Goal: Task Accomplishment & Management: Complete application form

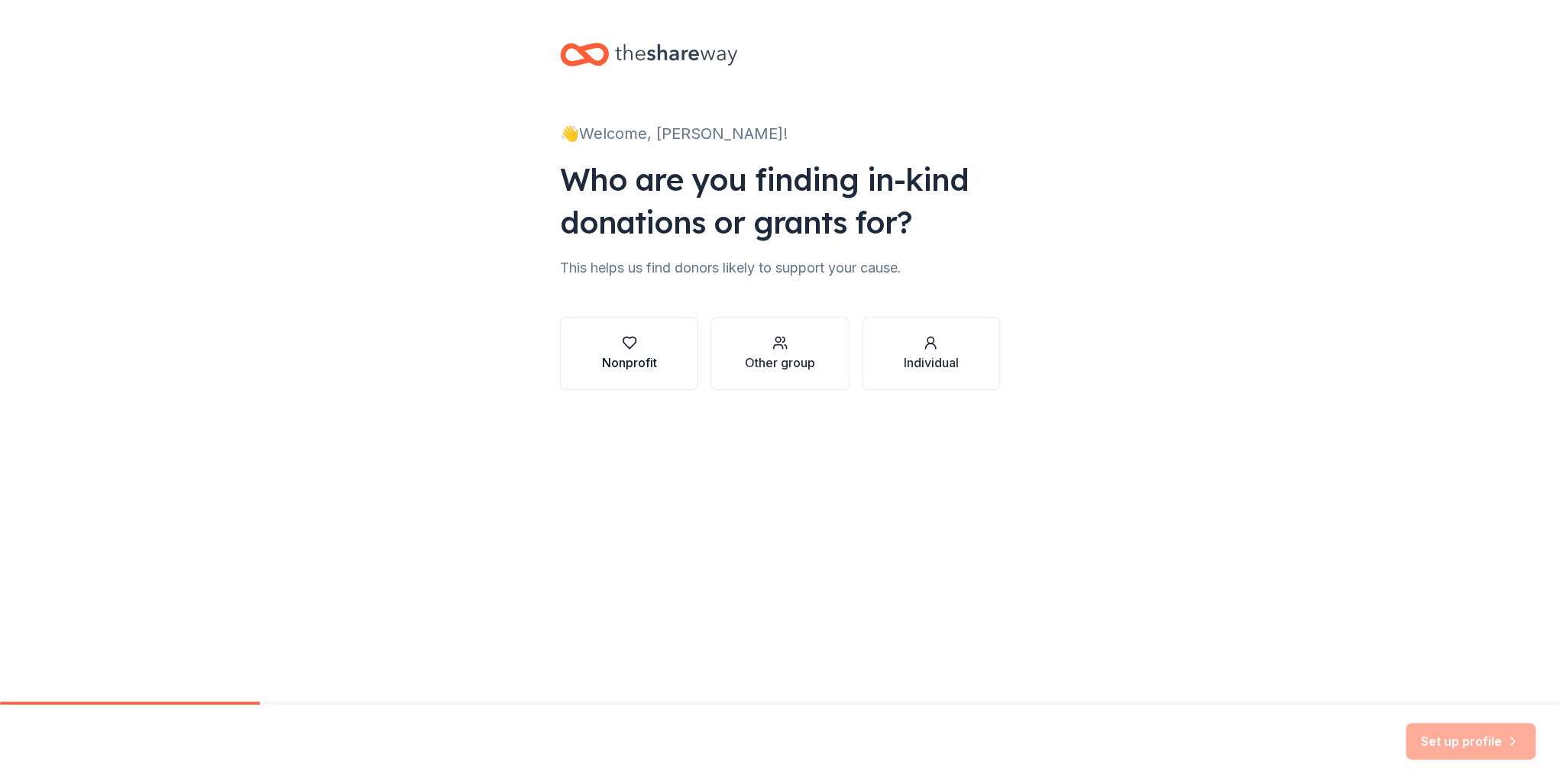
click at [646, 352] on div "Nonprofit" at bounding box center [629, 353] width 55 height 37
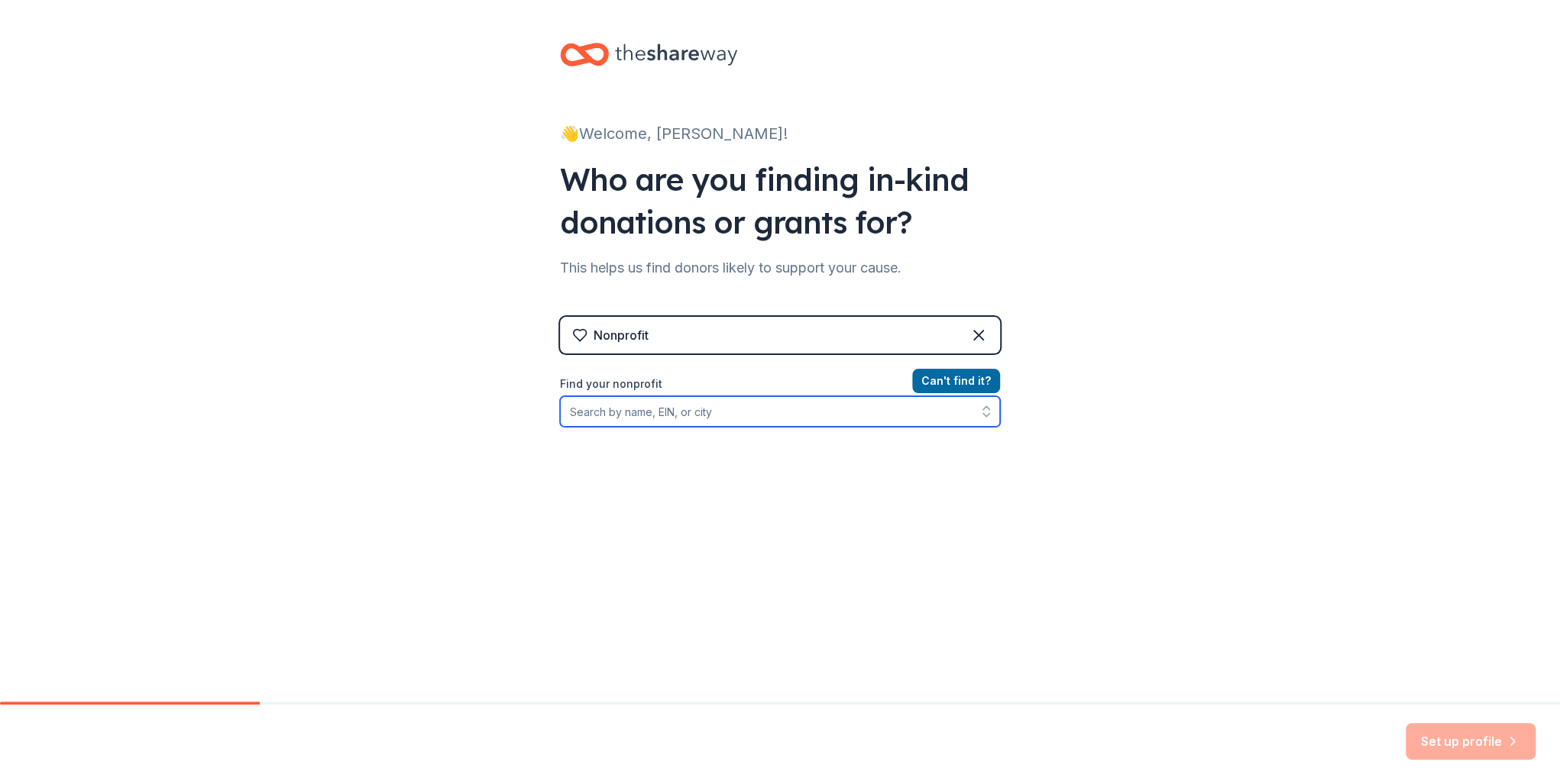
click at [606, 403] on input "Find your nonprofit" at bounding box center [780, 412] width 440 height 31
click at [605, 412] on input "Find your nonprofit" at bounding box center [780, 412] width 440 height 31
type input "[GEOGRAPHIC_DATA][PERSON_NAME]"
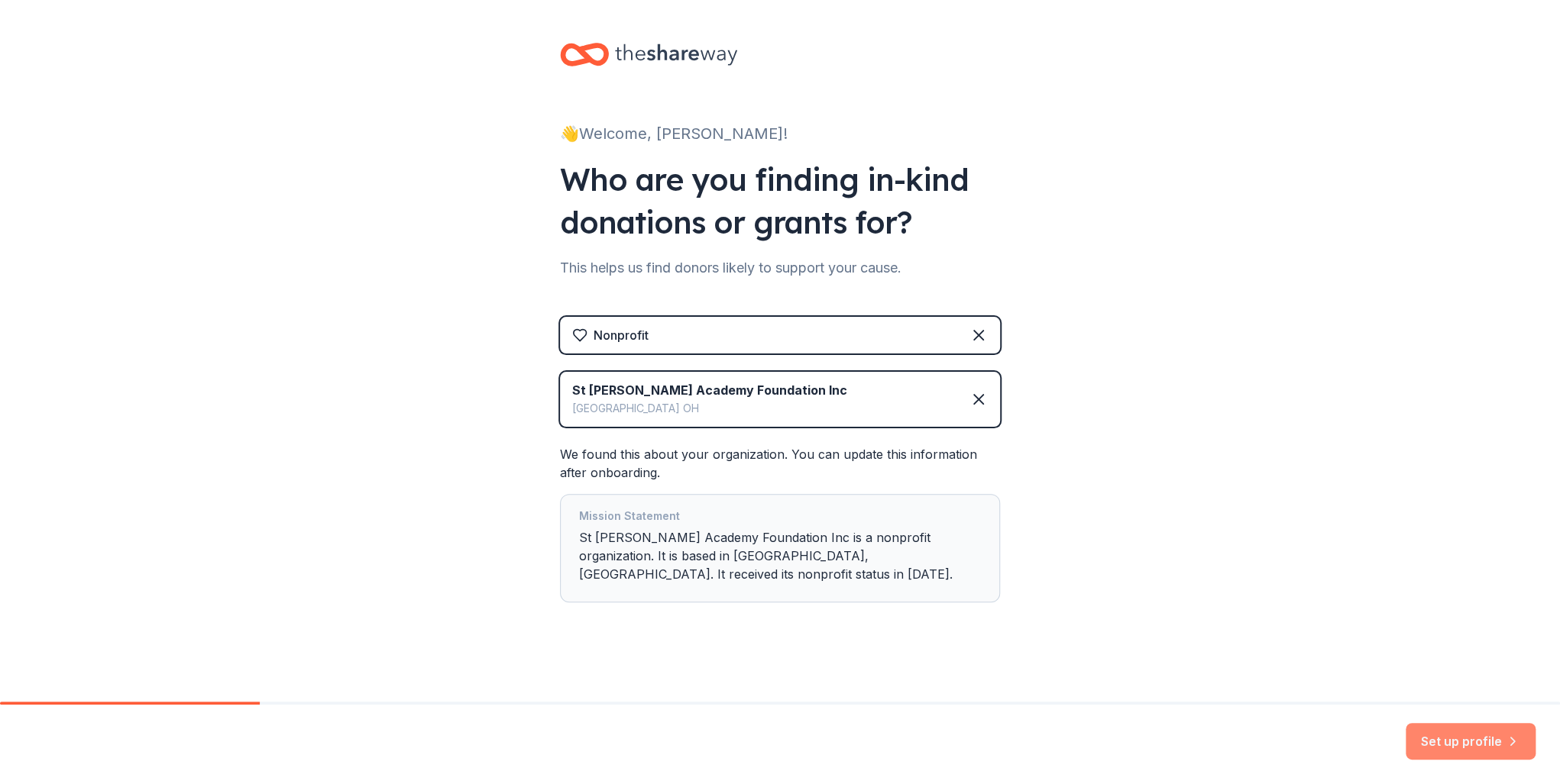
click at [1469, 739] on button "Set up profile" at bounding box center [1470, 741] width 129 height 37
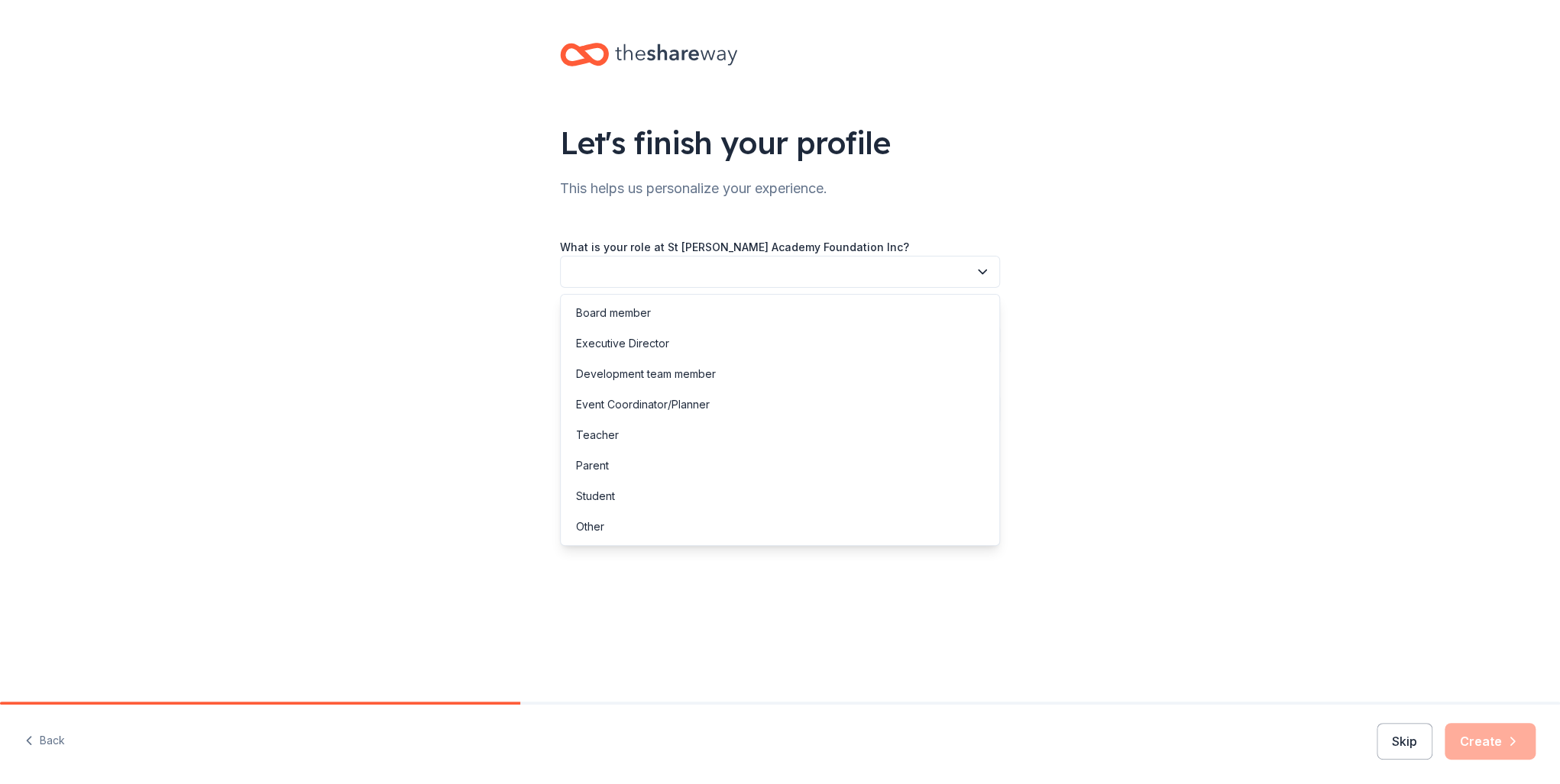
click at [620, 265] on button "button" at bounding box center [780, 272] width 440 height 32
click at [686, 400] on div "Event Coordinator/Planner" at bounding box center [643, 405] width 133 height 19
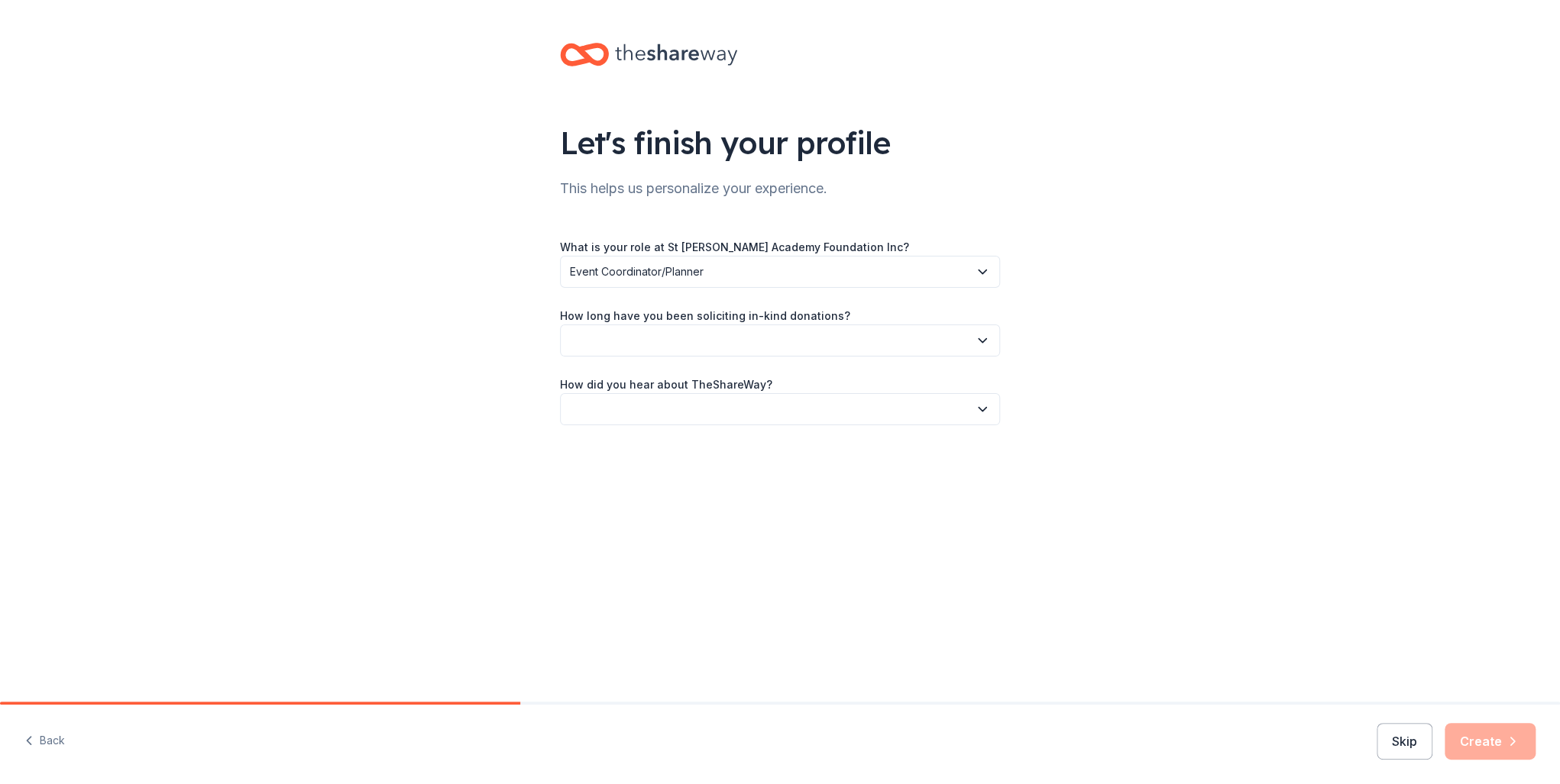
click at [697, 343] on button "button" at bounding box center [780, 340] width 440 height 32
click at [642, 470] on div "More than 5 years" at bounding box center [622, 474] width 92 height 19
click at [647, 409] on button "button" at bounding box center [780, 409] width 440 height 32
click at [638, 452] on div "Friend or colleague" at bounding box center [626, 451] width 99 height 19
click at [1494, 742] on button "Create" at bounding box center [1490, 741] width 91 height 37
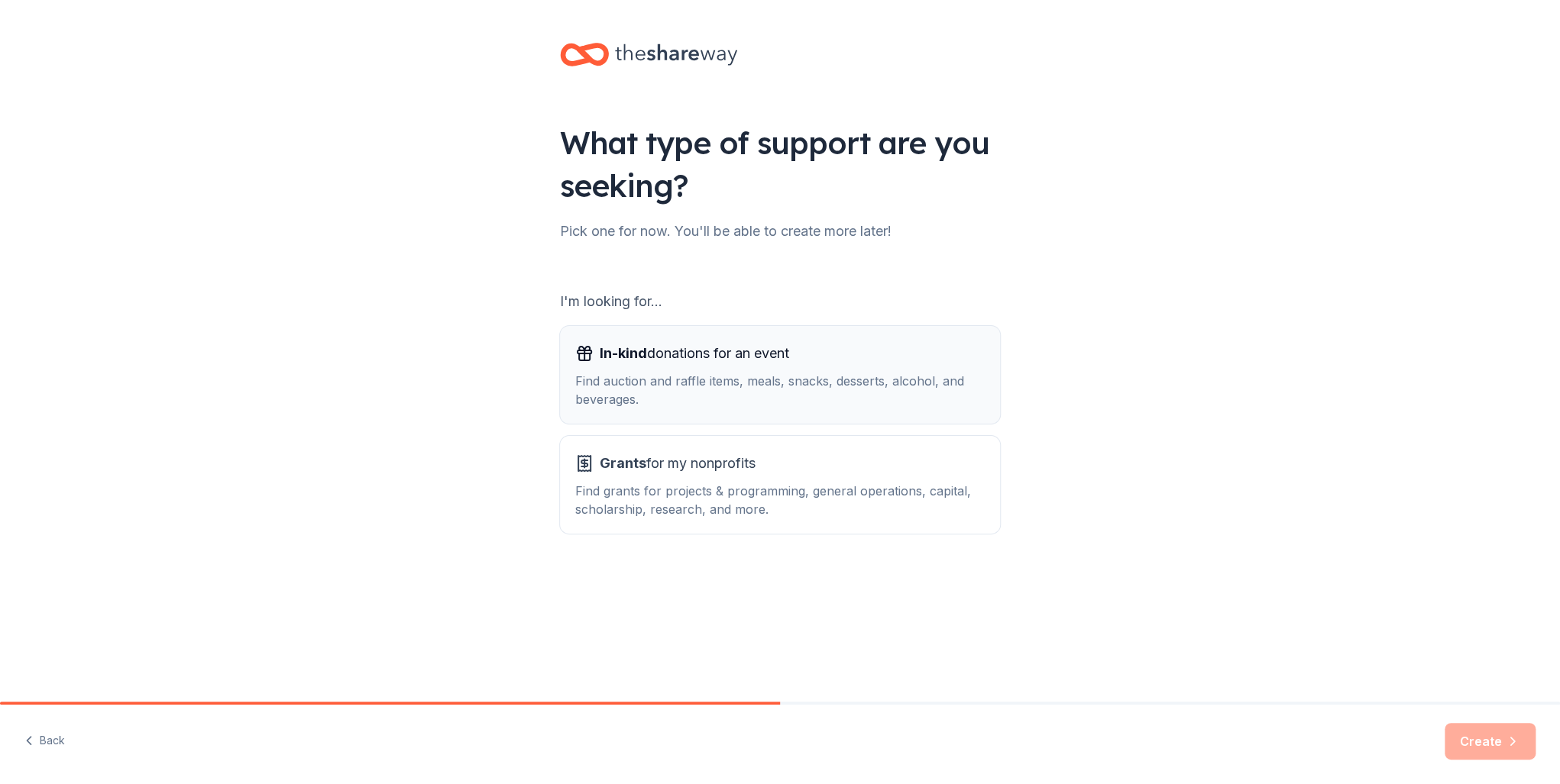
click at [782, 372] on div "Find auction and raffle items, meals, snacks, desserts, alcohol, and beverages." at bounding box center [780, 390] width 409 height 37
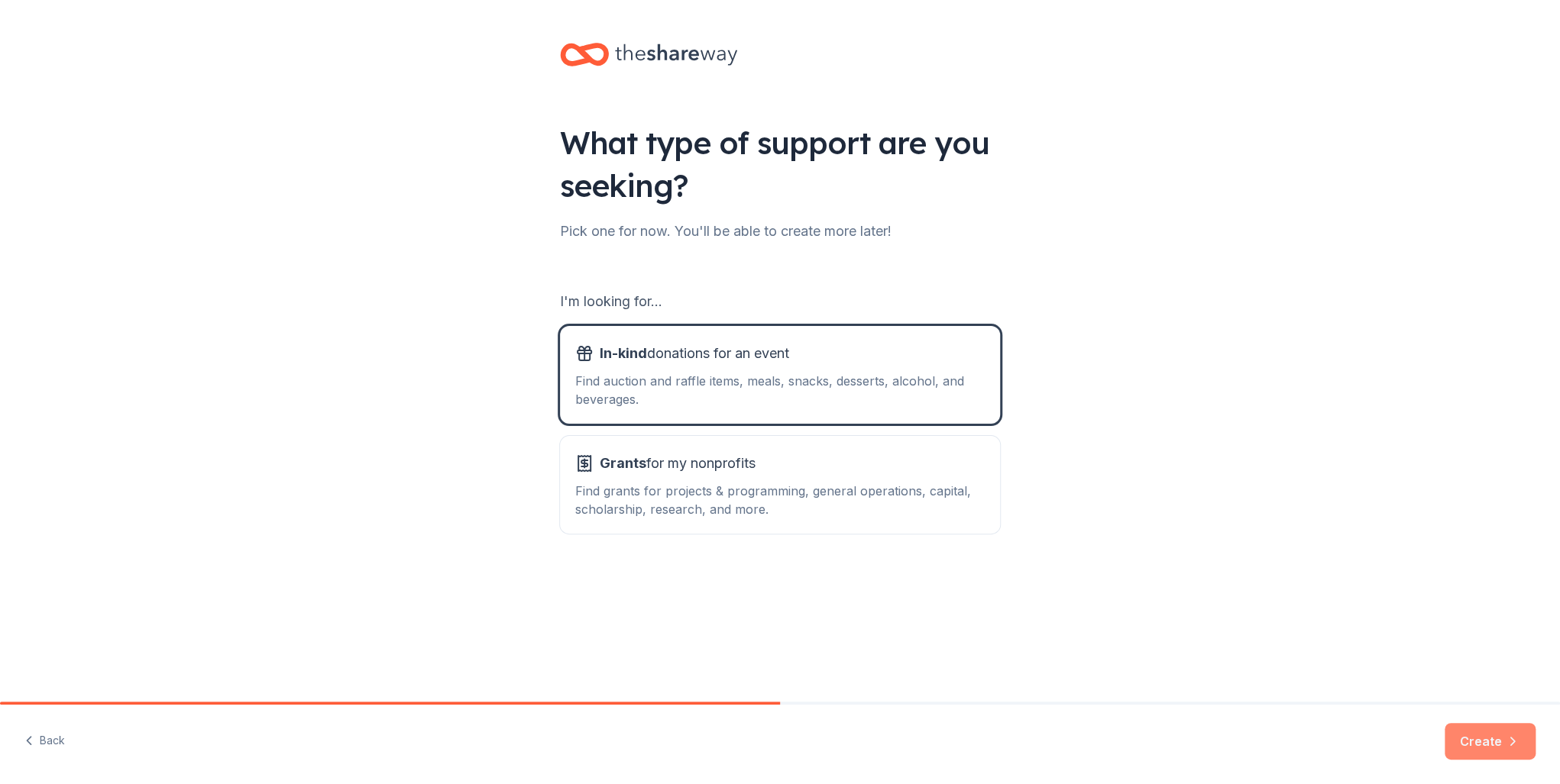
click at [1494, 738] on button "Create" at bounding box center [1490, 741] width 91 height 37
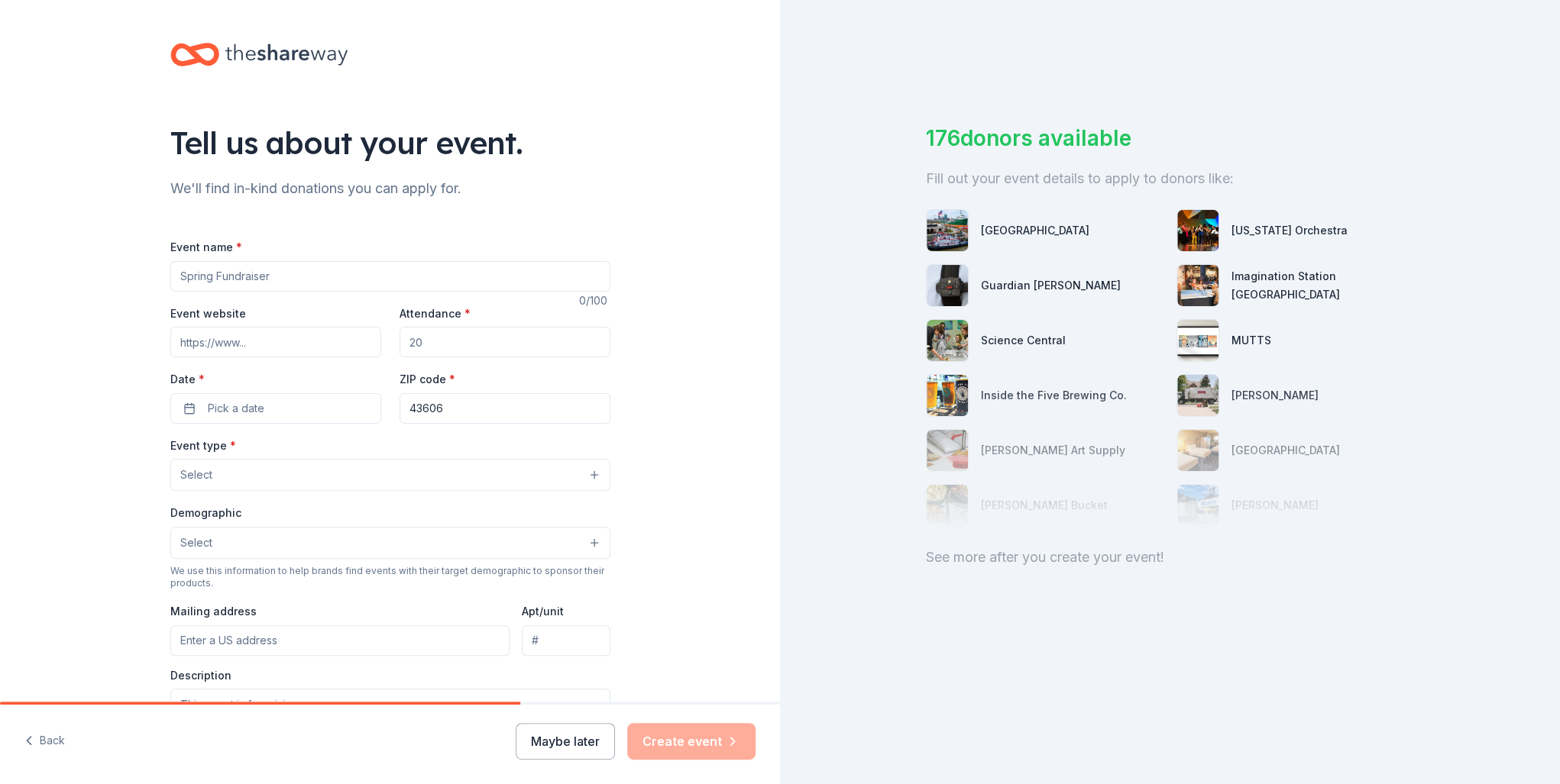
click at [275, 277] on input "Event name *" at bounding box center [390, 276] width 440 height 31
type input "Serata di Gala"
click at [280, 352] on input "Event website" at bounding box center [276, 341] width 211 height 31
click at [264, 331] on input "Event website" at bounding box center [276, 341] width 211 height 31
paste input "[URL][DOMAIN_NAME]"
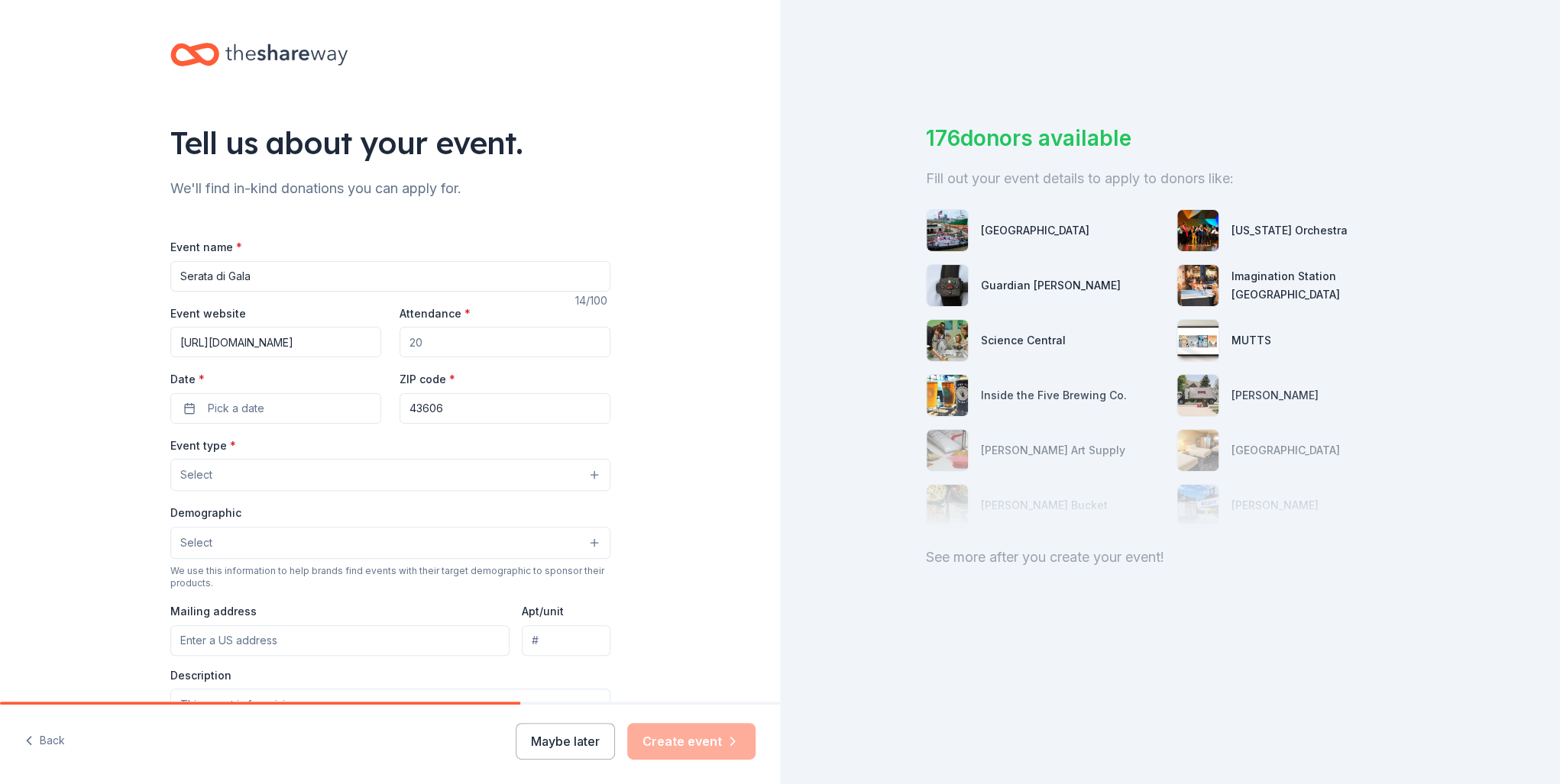
type input "[URL][DOMAIN_NAME]"
click at [432, 338] on input "Attendance *" at bounding box center [505, 341] width 211 height 31
type input "275"
click at [243, 403] on span "Pick a date" at bounding box center [235, 409] width 56 height 19
click at [352, 447] on button "Go to next month" at bounding box center [354, 448] width 22 height 22
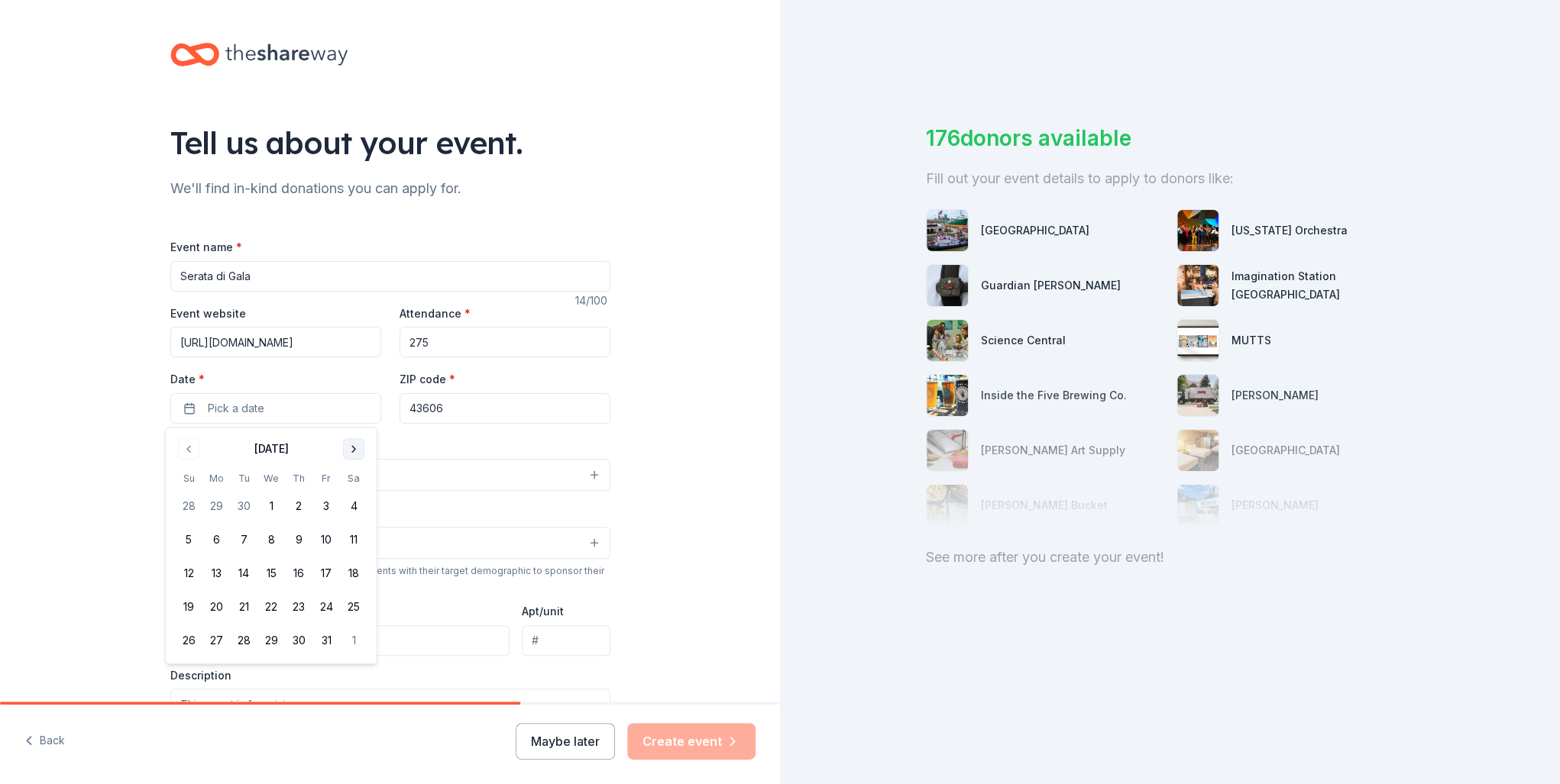
click at [352, 447] on button "Go to next month" at bounding box center [354, 448] width 22 height 22
click at [356, 501] on button "1" at bounding box center [353, 505] width 27 height 27
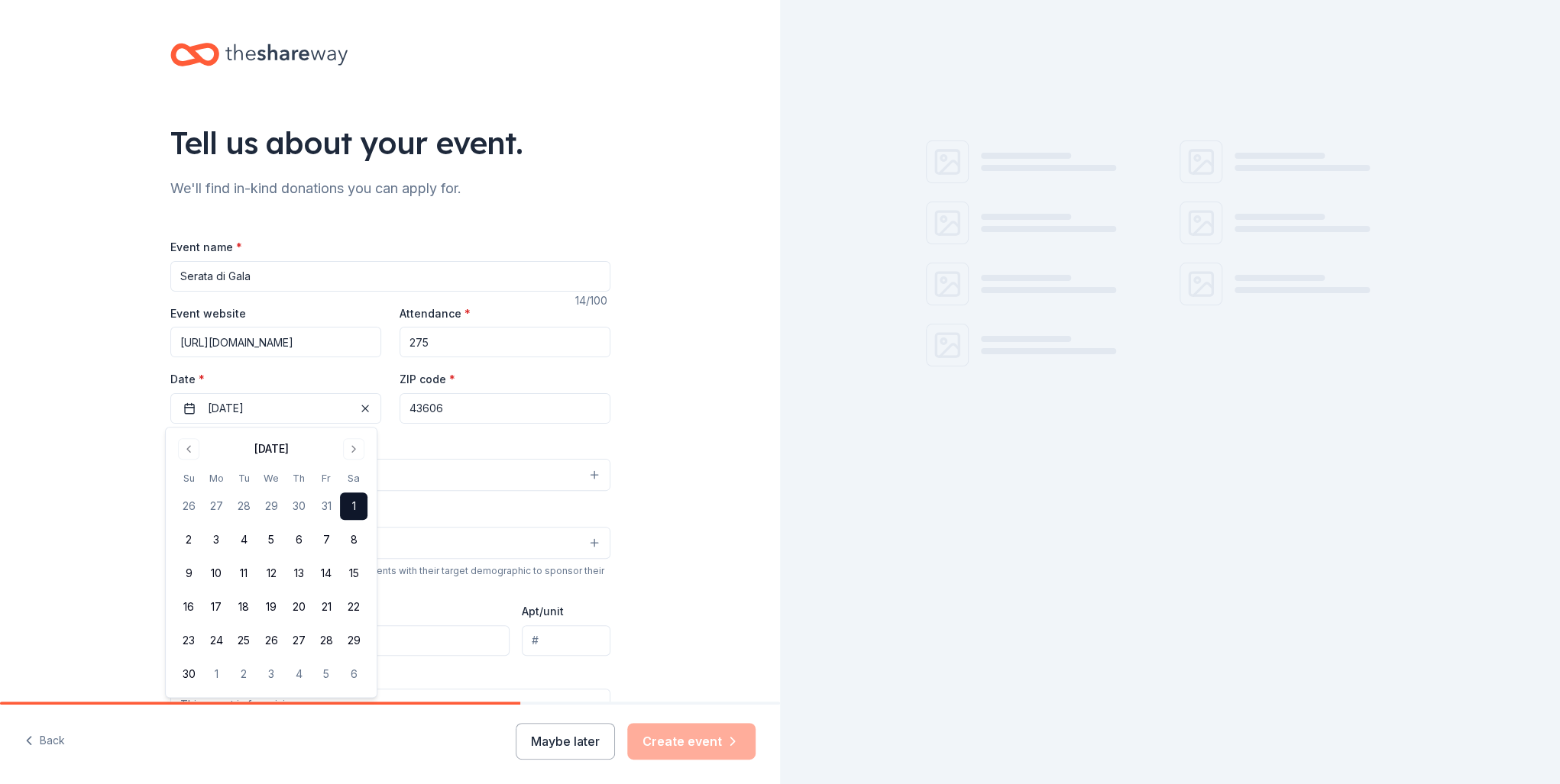
click at [446, 412] on input "43606" at bounding box center [505, 408] width 211 height 31
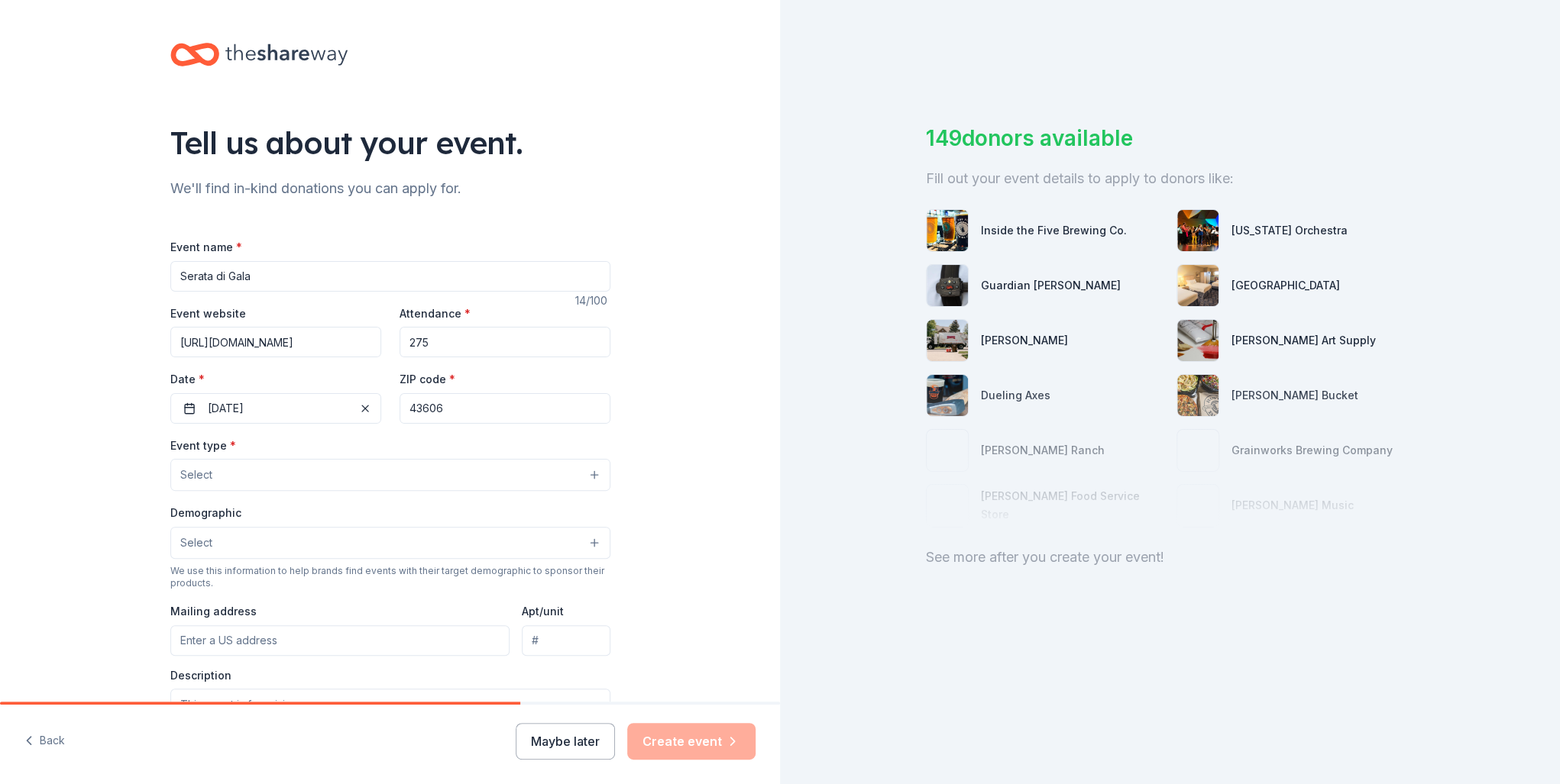
click at [180, 479] on span "Select" at bounding box center [196, 475] width 32 height 19
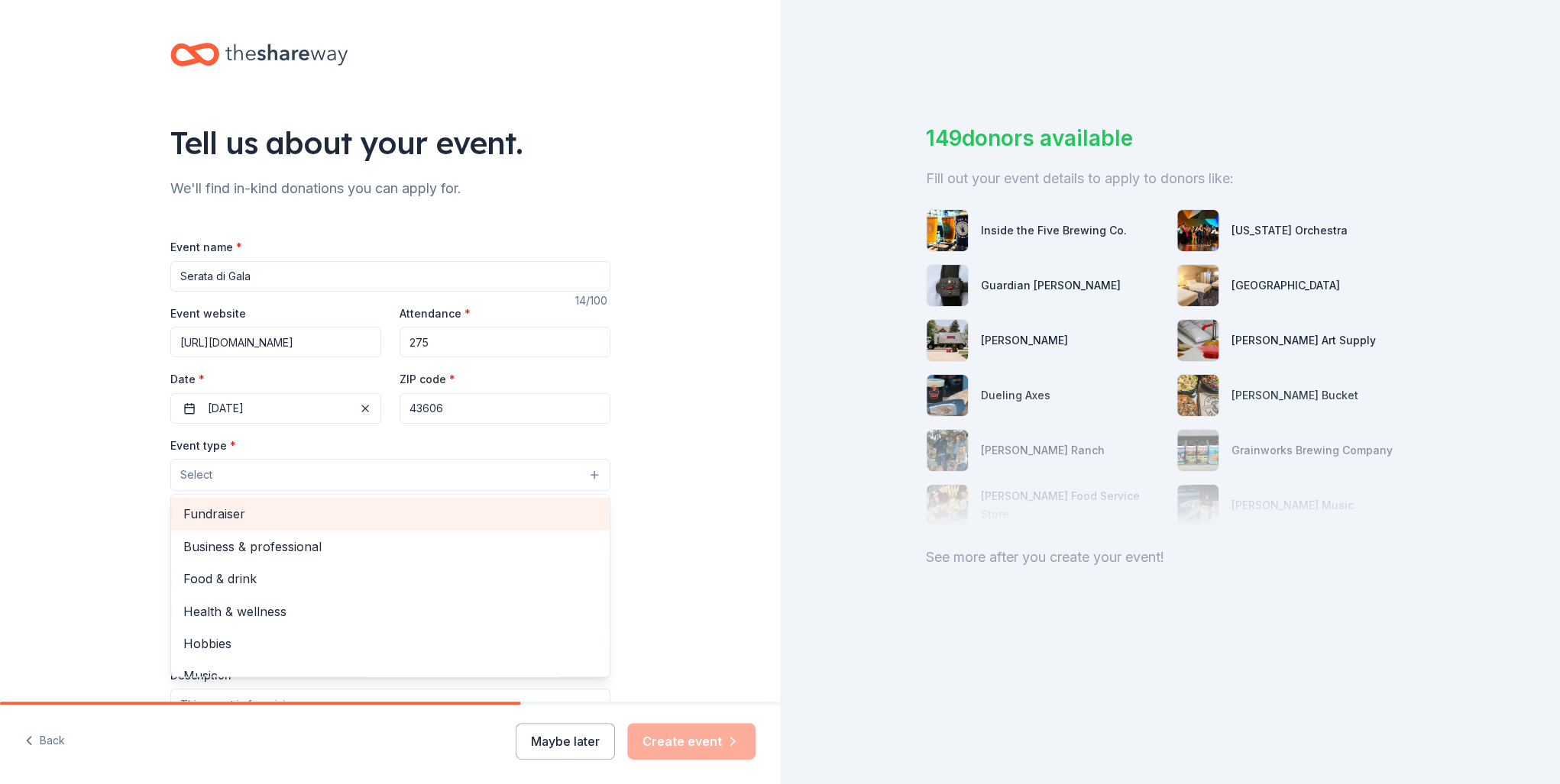
click at [195, 513] on span "Fundraiser" at bounding box center [389, 513] width 414 height 20
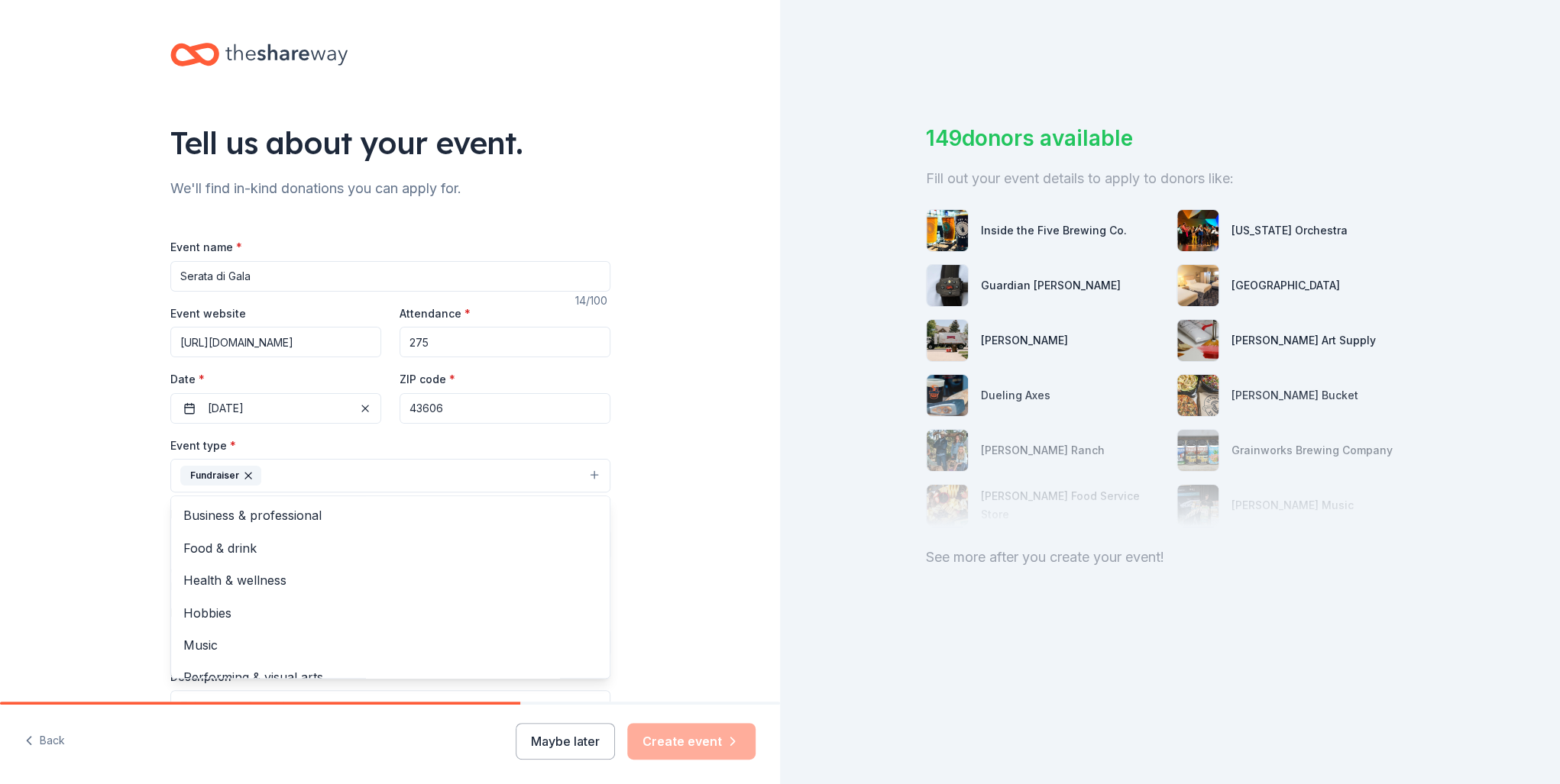
click at [43, 489] on div "Tell us about your event. We'll find in-kind donations you can apply for. Event…" at bounding box center [389, 508] width 780 height 1018
click at [211, 544] on button "Select" at bounding box center [390, 544] width 440 height 32
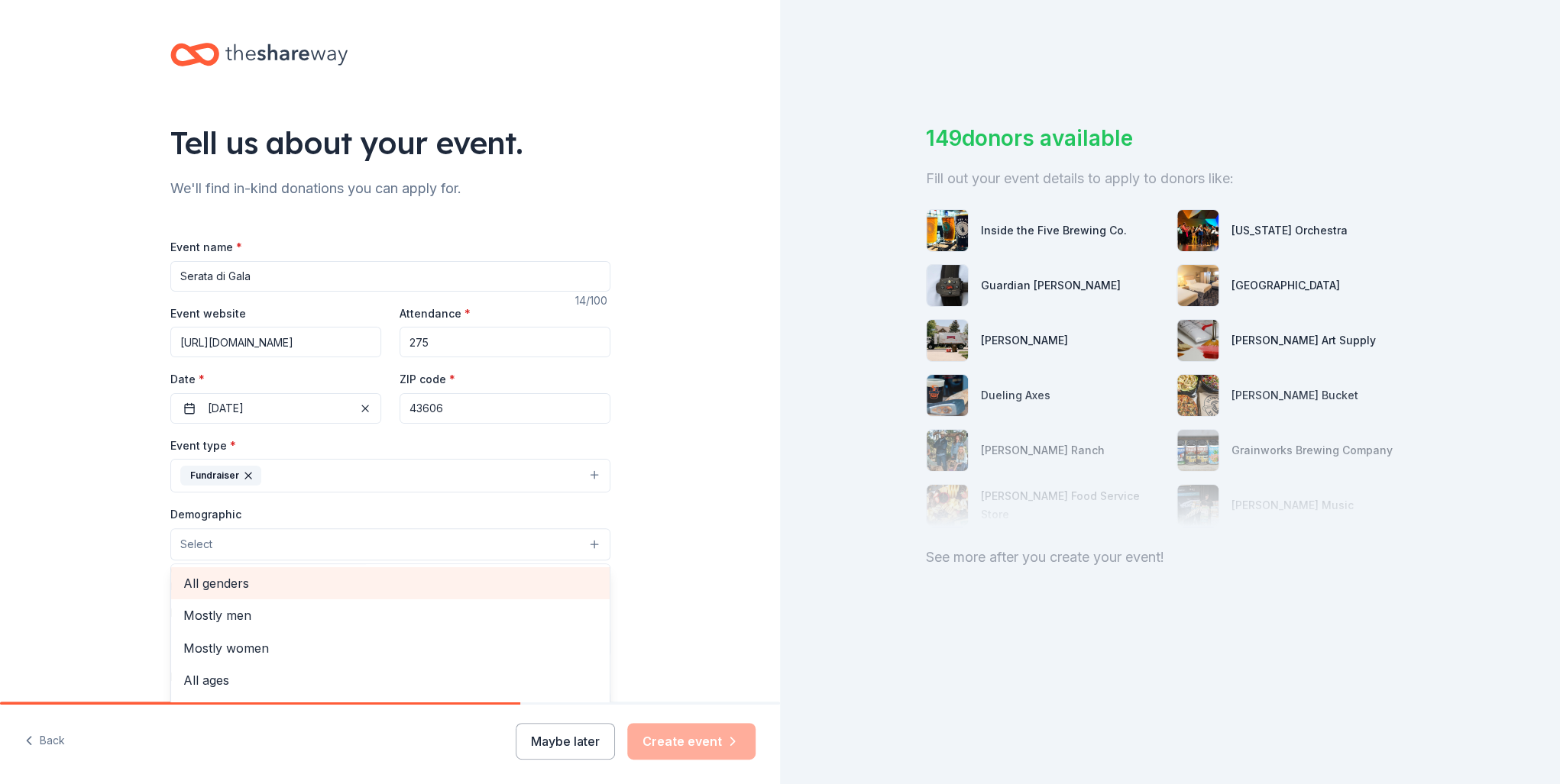
click at [265, 593] on span "All genders" at bounding box center [389, 582] width 414 height 20
click at [80, 600] on div "Tell us about your event. We'll find in-kind donations you can apply for. Event…" at bounding box center [389, 509] width 780 height 1019
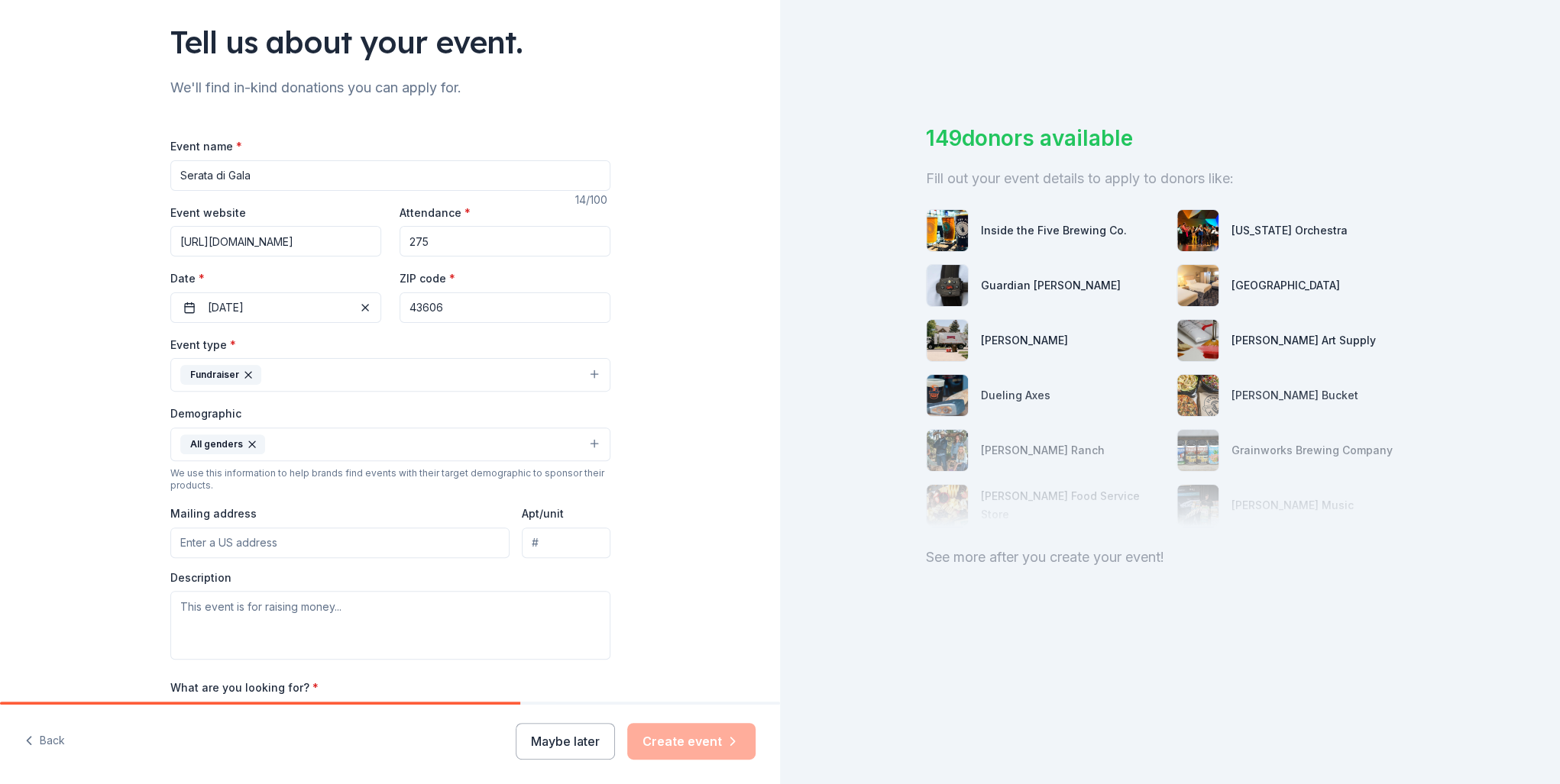
scroll to position [122, 0]
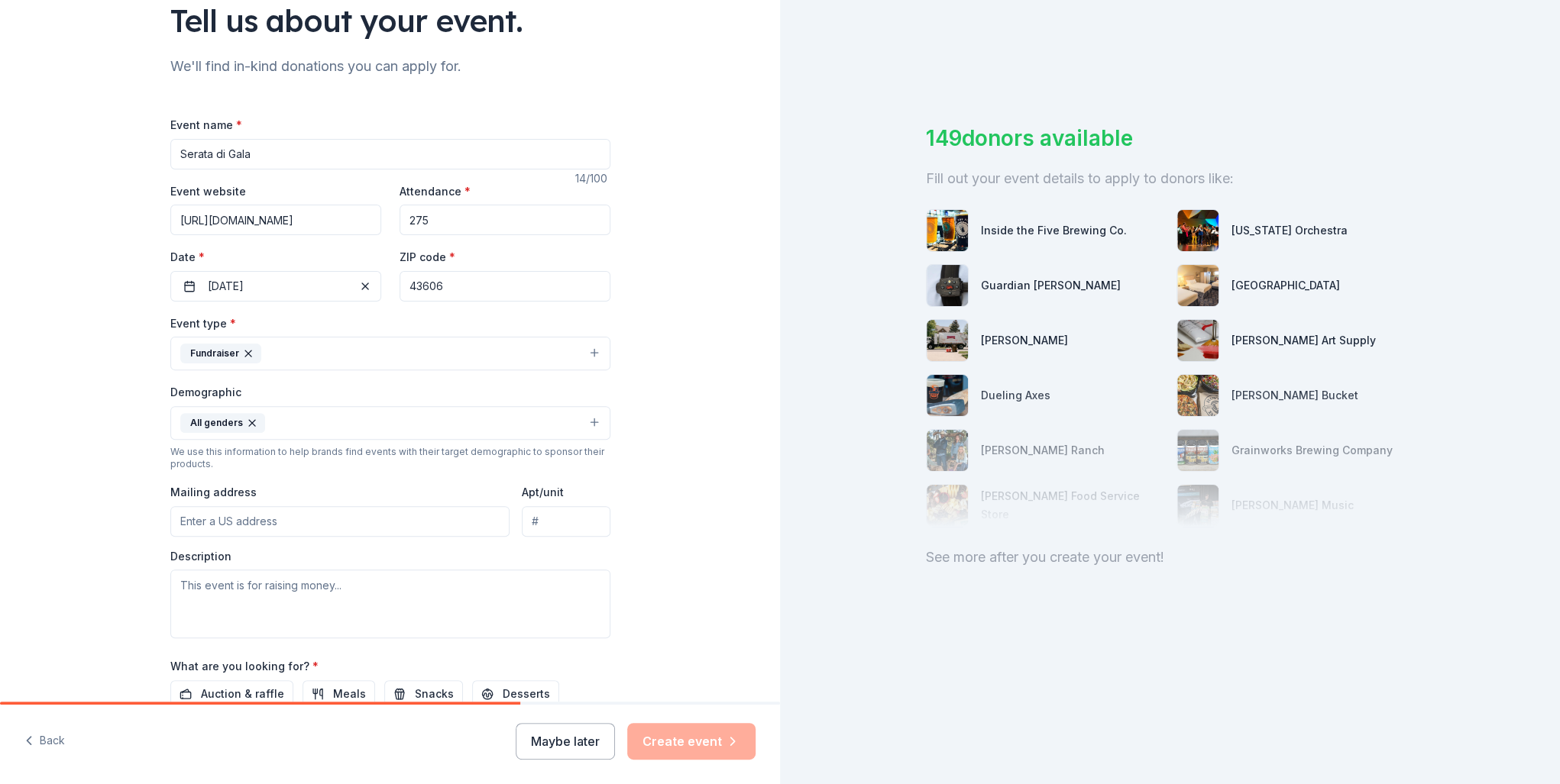
click at [205, 522] on input "Mailing address" at bounding box center [341, 521] width 340 height 31
click at [207, 520] on input "Mailing address" at bounding box center [341, 521] width 340 height 31
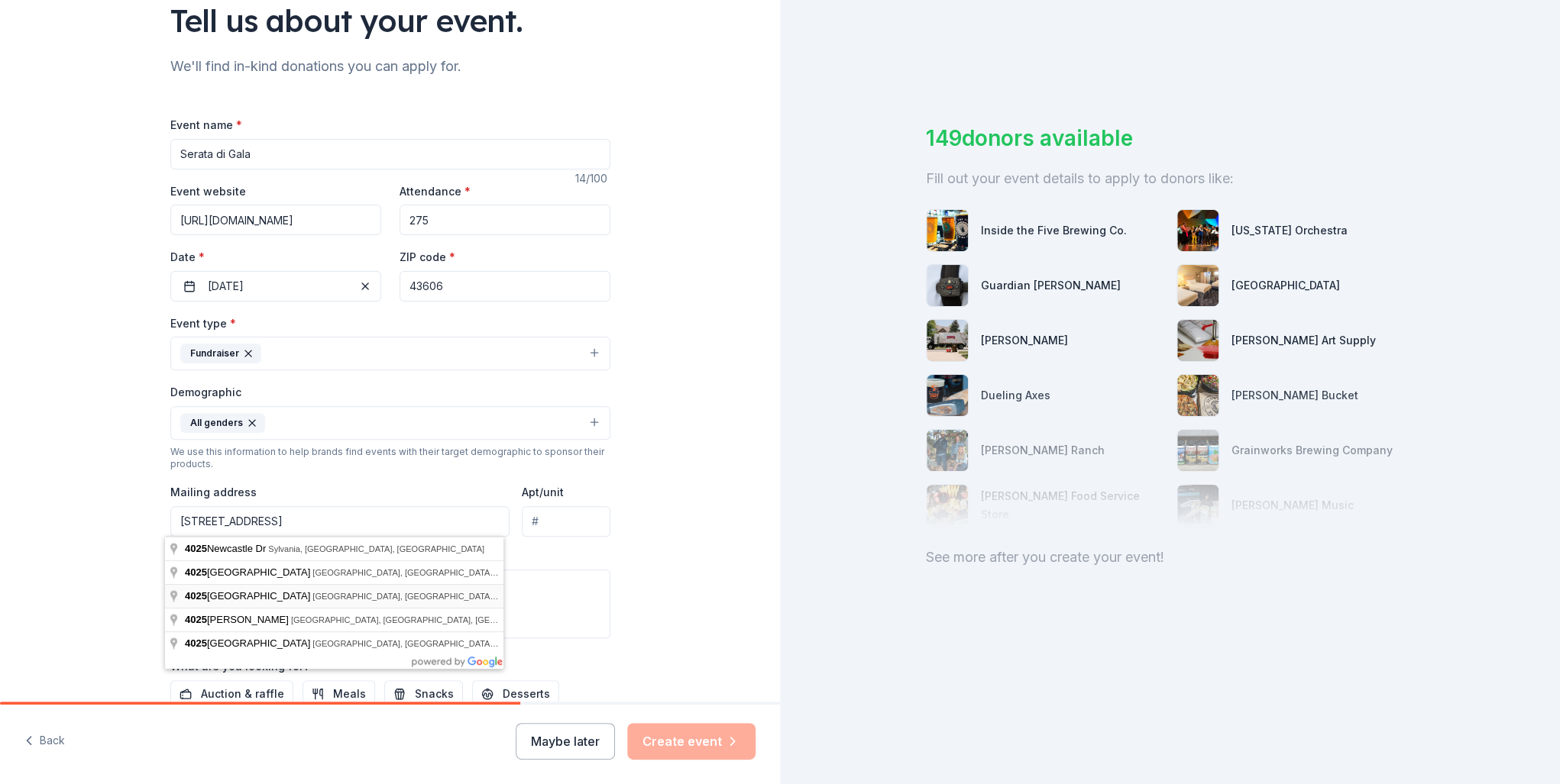
type input "[STREET_ADDRESS]"
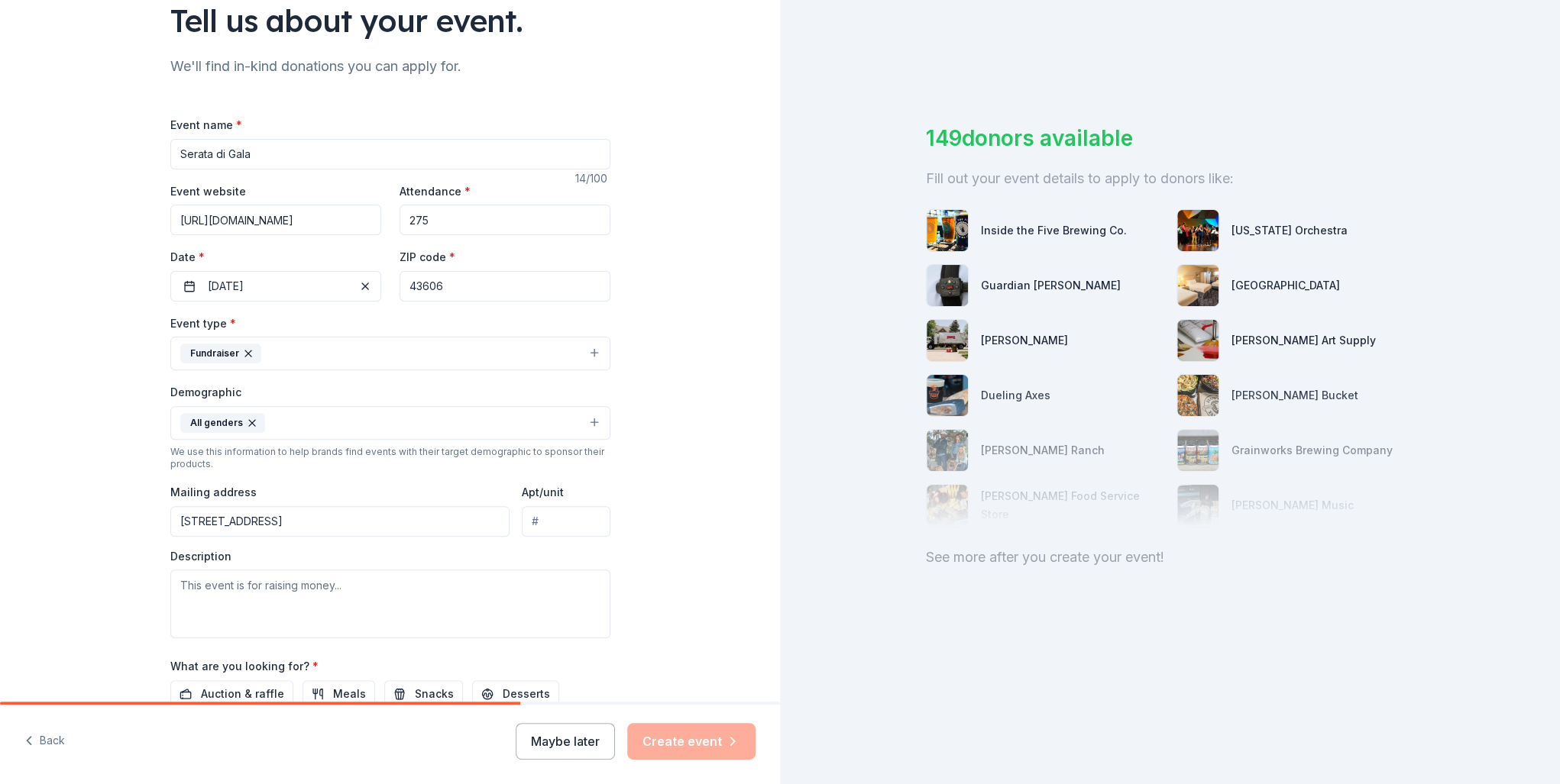
click at [119, 580] on div "Tell us about your event. We'll find in-kind donations you can apply for. Event…" at bounding box center [389, 387] width 780 height 1019
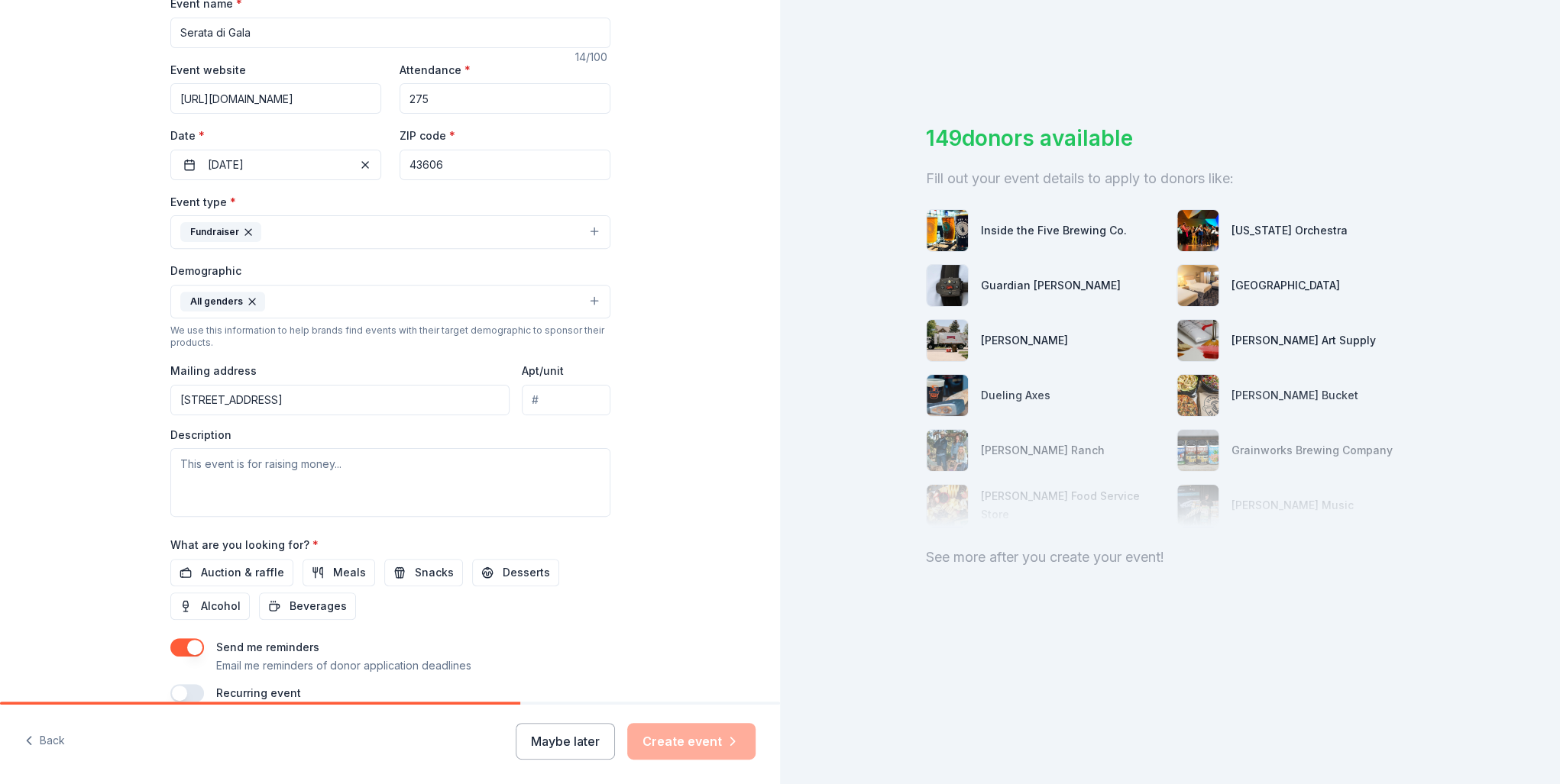
scroll to position [245, 0]
click at [189, 459] on textarea at bounding box center [390, 481] width 440 height 68
click at [193, 459] on textarea at bounding box center [390, 481] width 440 height 68
paste textarea "cornerstone event for St. [PERSON_NAME] Academy's fundraising efforts. Not only…"
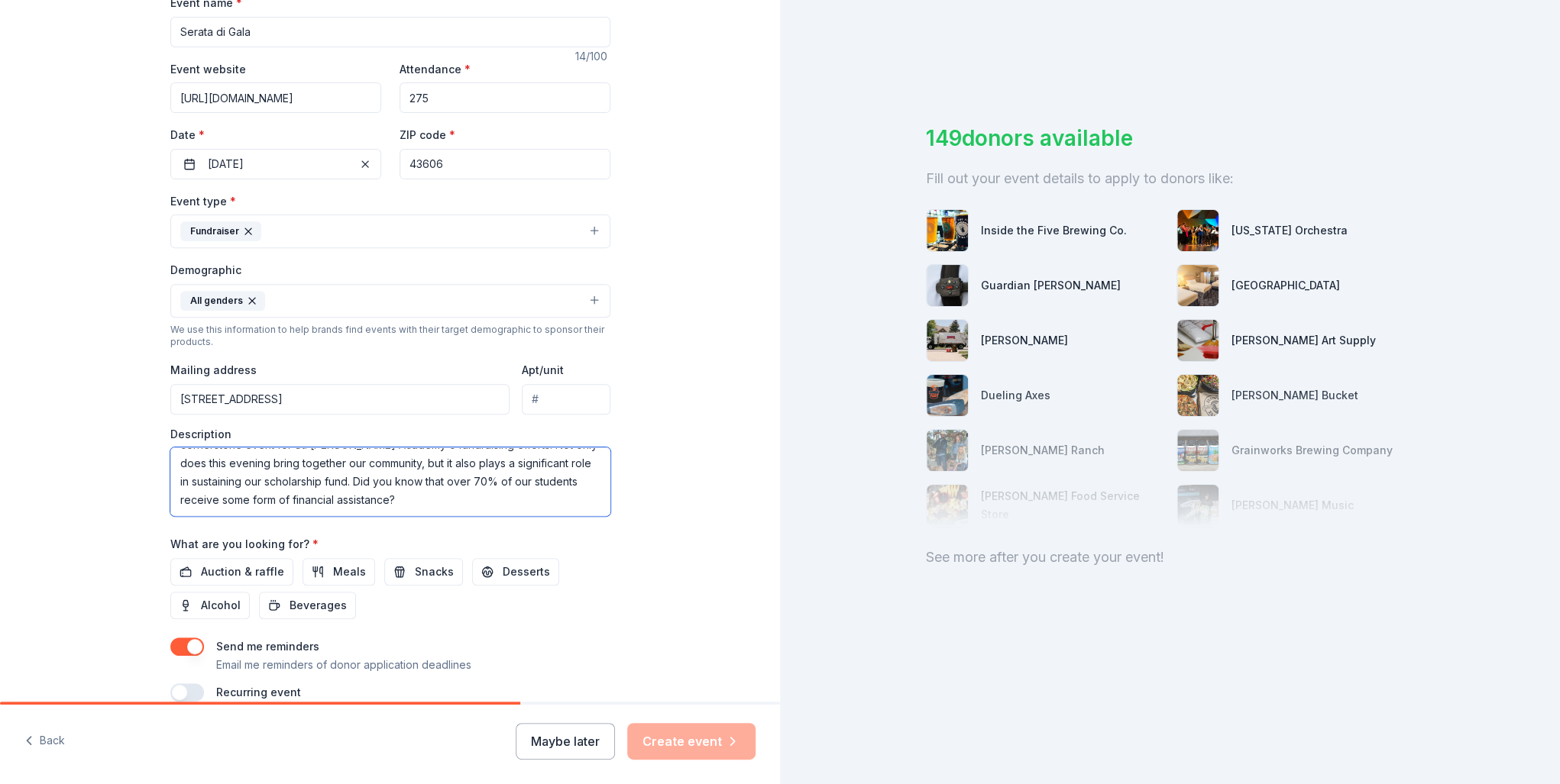
scroll to position [0, 0]
click at [180, 462] on textarea "cornerstone event for St. [PERSON_NAME] Academy's fundraising efforts. Not only…" at bounding box center [390, 481] width 440 height 68
drag, startPoint x: 228, startPoint y: 464, endPoint x: 192, endPoint y: 467, distance: 36.1
click at [192, 467] on textarea "This event is a cornerstone event for St. [PERSON_NAME] Academy's fundraising e…" at bounding box center [390, 481] width 440 height 68
click at [512, 462] on textarea "This is a cornerstone event for St. [PERSON_NAME] Academy's fundraising efforts…" at bounding box center [390, 481] width 440 height 68
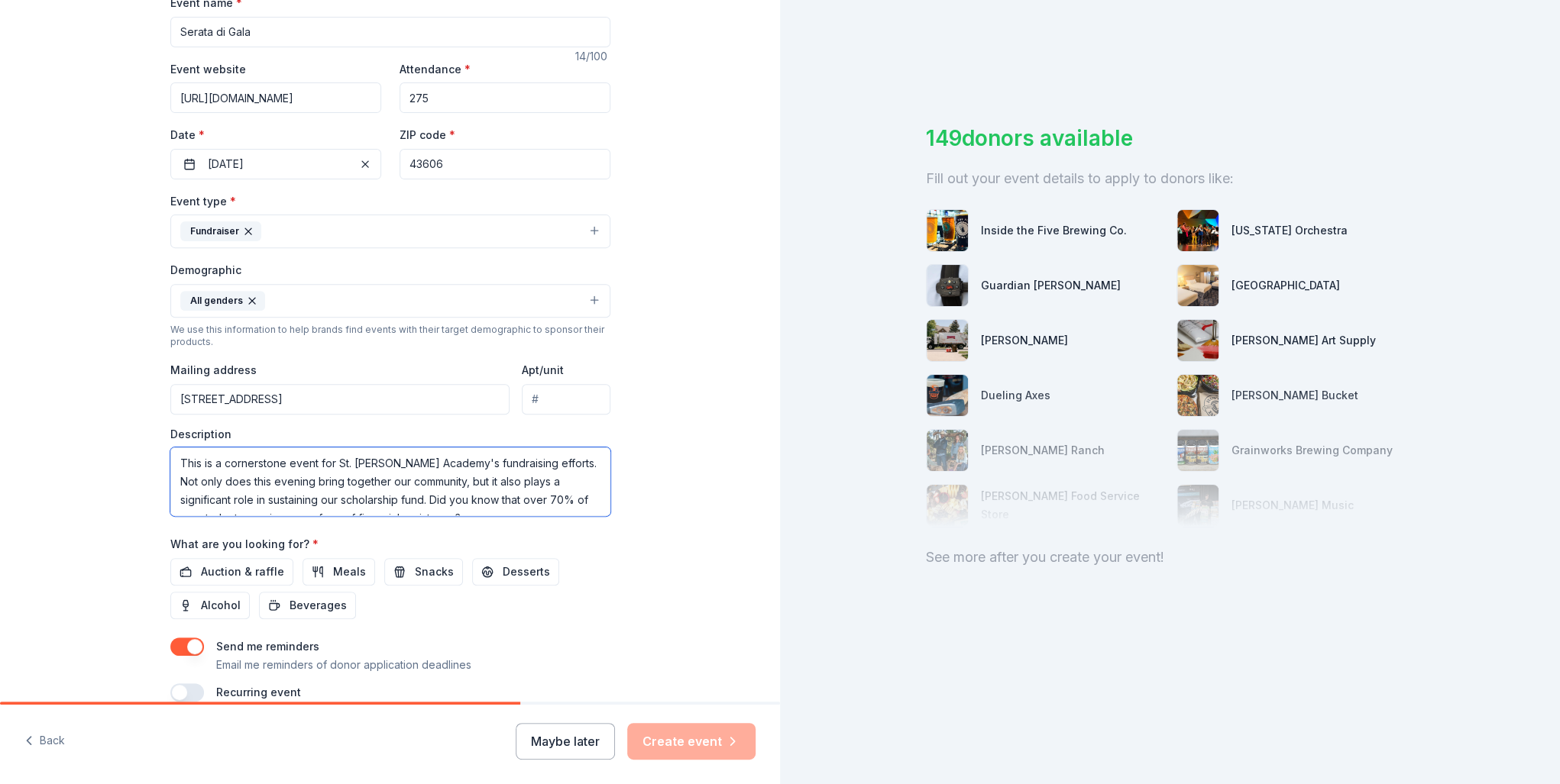
click at [445, 480] on textarea "This is a cornerstone event for St. [PERSON_NAME] Academy's fundraising efforts…" at bounding box center [390, 481] width 440 height 68
click at [364, 499] on textarea "This is a cornerstone event for St. [PERSON_NAME] Academy's fundraising efforts…" at bounding box center [390, 481] width 440 height 68
drag, startPoint x: 376, startPoint y: 479, endPoint x: 472, endPoint y: 482, distance: 96.0
click at [472, 482] on textarea "This is a cornerstone event for St. [PERSON_NAME] Academy's fundraising efforts…" at bounding box center [390, 481] width 440 height 68
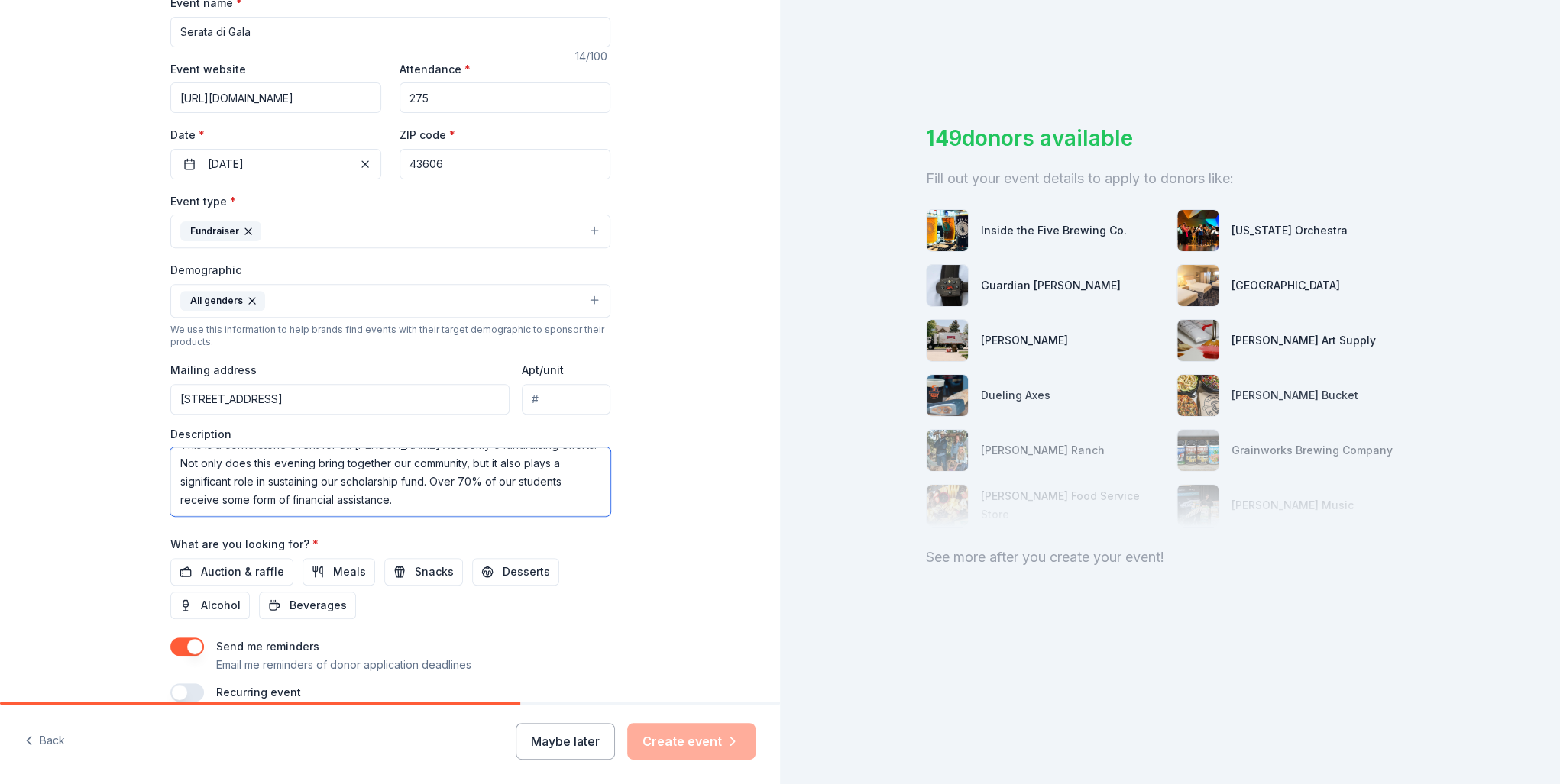
type textarea "This is a cornerstone event for St. [PERSON_NAME] Academy's fundraising efforts…"
click at [111, 537] on div "Tell us about your event. We'll find in-kind donations you can apply for. Event…" at bounding box center [389, 264] width 780 height 1019
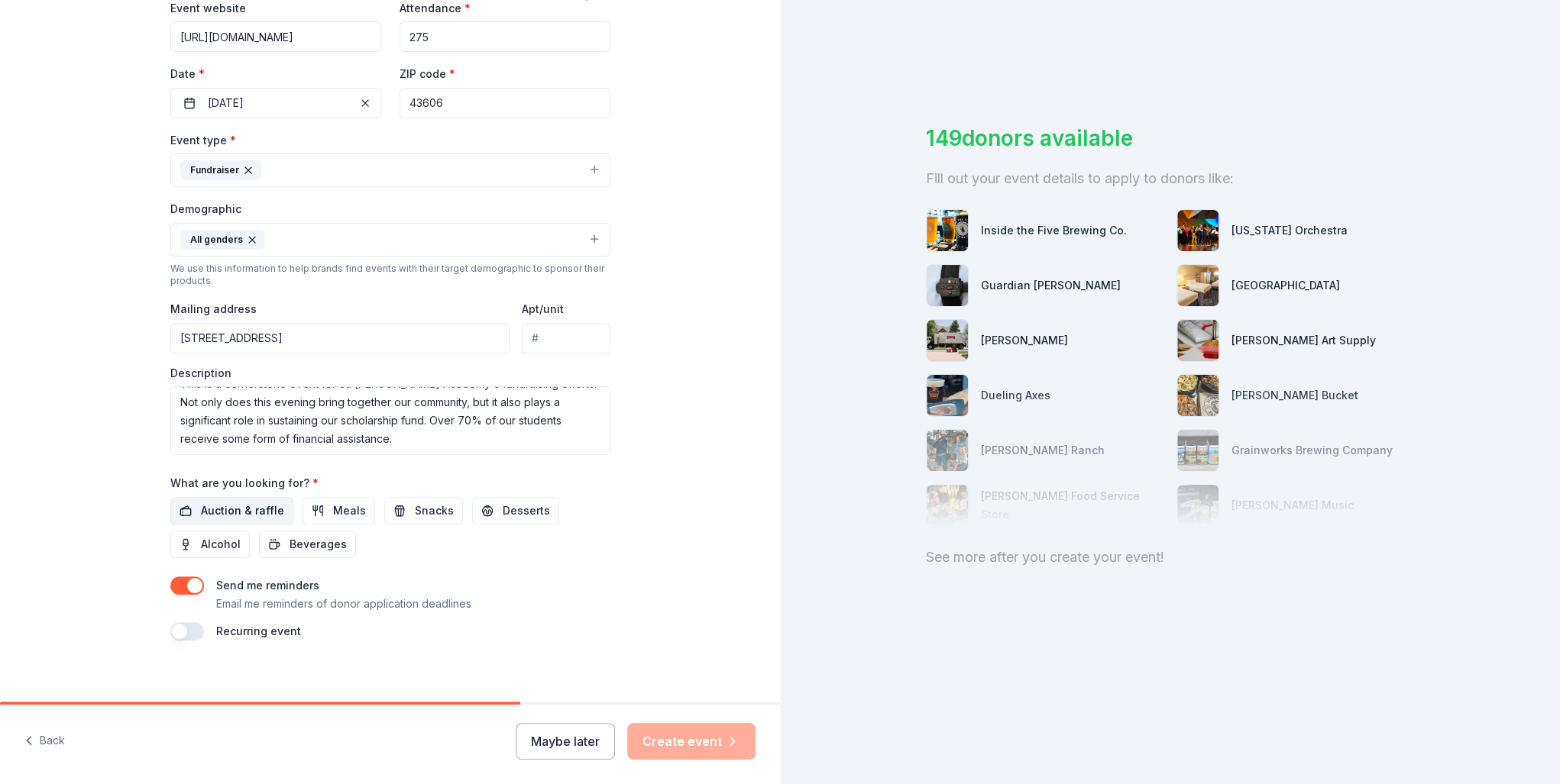
click at [257, 516] on span "Auction & raffle" at bounding box center [242, 511] width 83 height 19
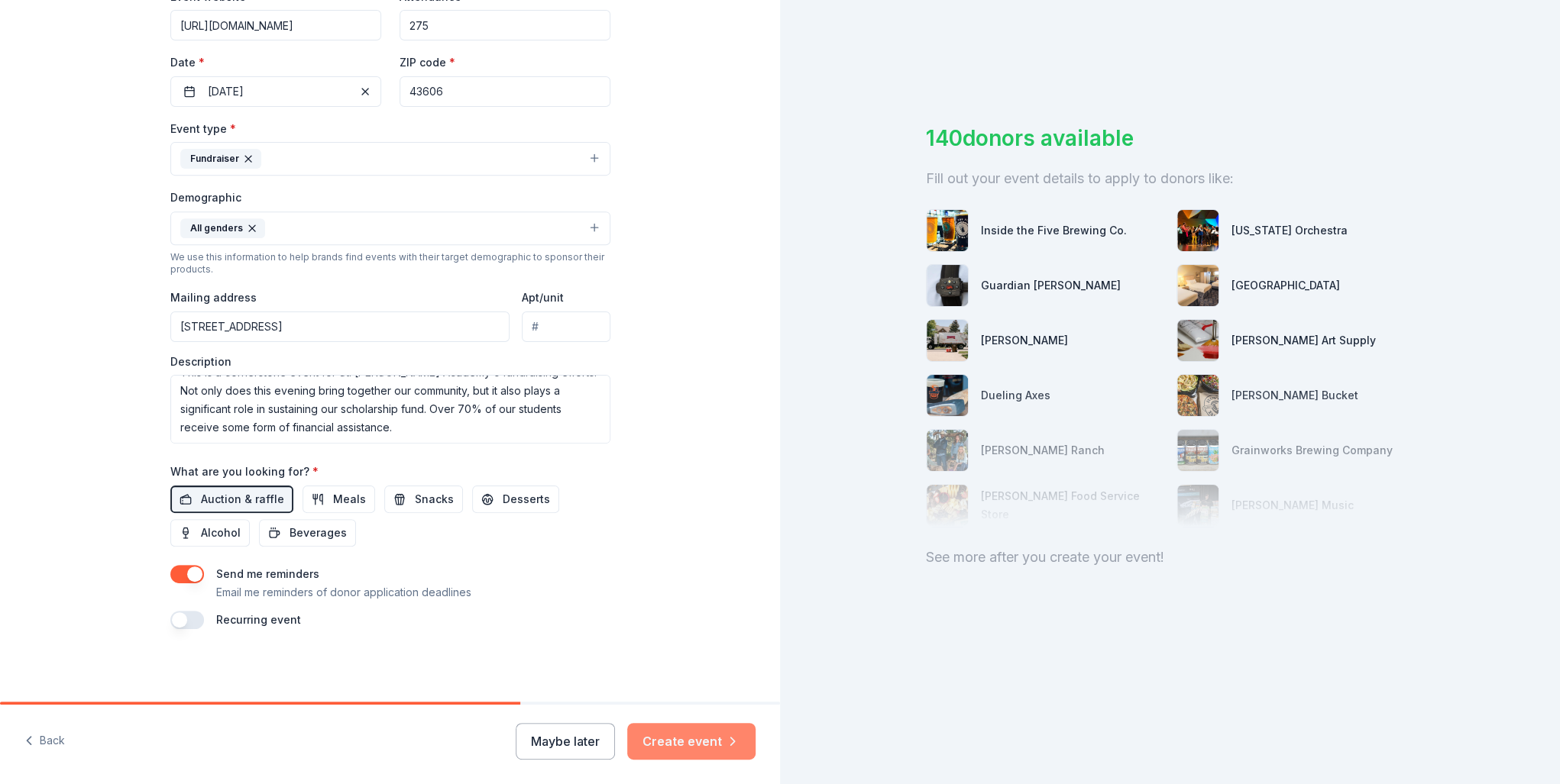
click at [681, 737] on button "Create event" at bounding box center [690, 741] width 129 height 37
